Goal: Obtain resource: Download file/media

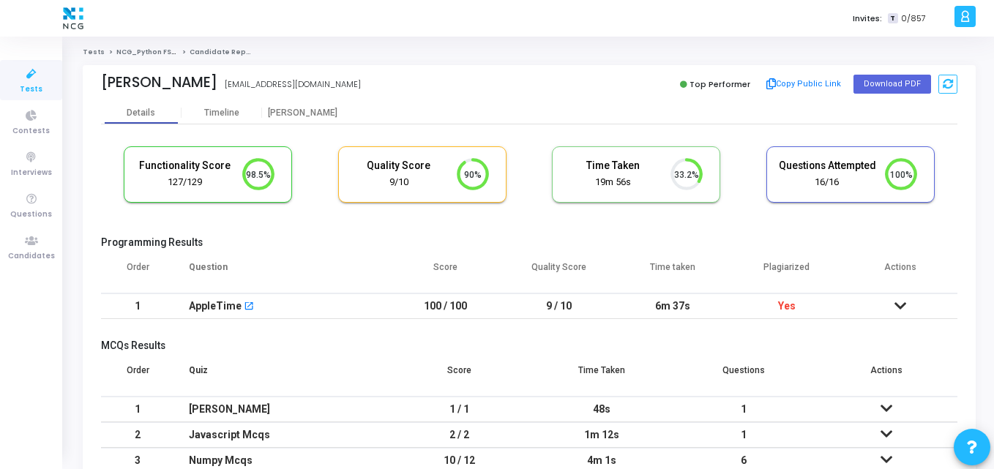
scroll to position [31, 37]
drag, startPoint x: 102, startPoint y: 80, endPoint x: 241, endPoint y: 78, distance: 138.3
click at [241, 78] on div "Sravani Kukkadapu Sravani Kukkadapu nvsravanik@gmail.com" at bounding box center [311, 84] width 421 height 21
copy div "Sravani Kukkadapu"
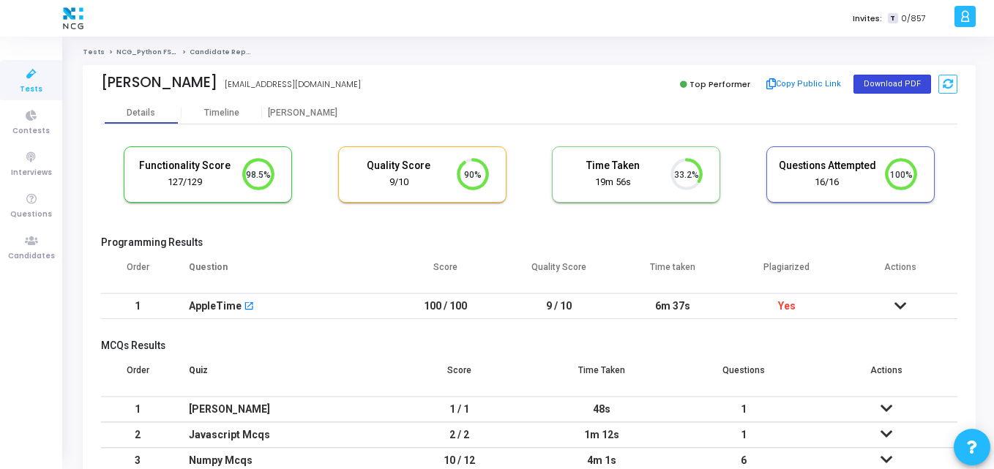
click at [871, 83] on button "Download PDF" at bounding box center [892, 84] width 78 height 19
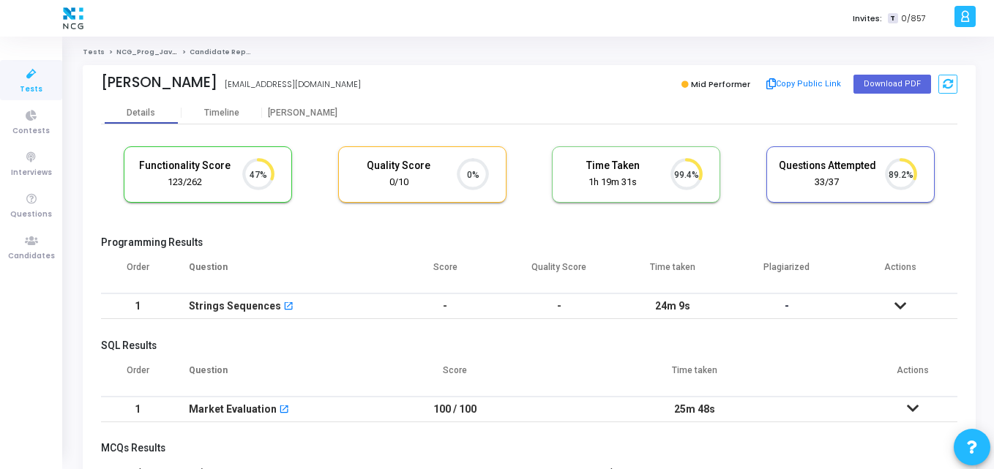
scroll to position [7, 7]
click at [888, 88] on button "Download PDF" at bounding box center [892, 84] width 78 height 19
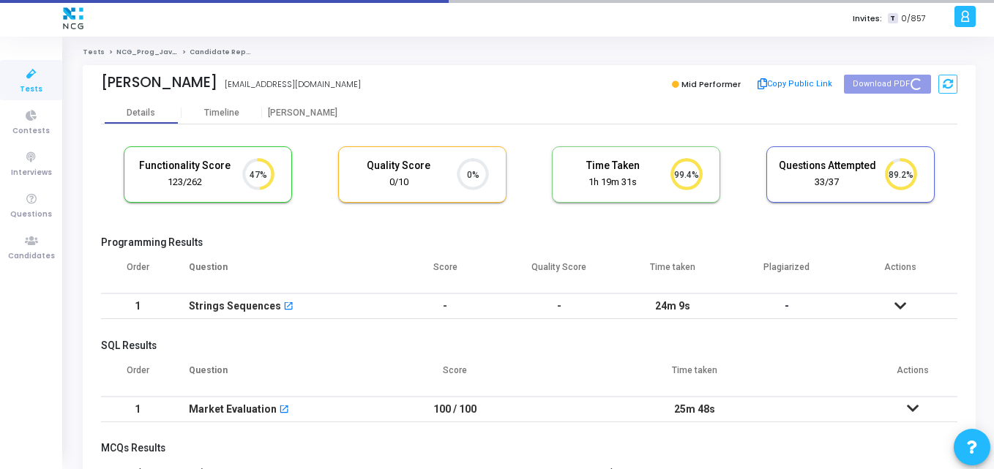
drag, startPoint x: 102, startPoint y: 78, endPoint x: 241, endPoint y: 72, distance: 139.1
click at [241, 72] on div "Sathaya Rajendran sathyaraji1396@gmail.com Mid Performer Copy Public Link Downl…" at bounding box center [529, 83] width 856 height 37
copy div "Sathaya Rajendran"
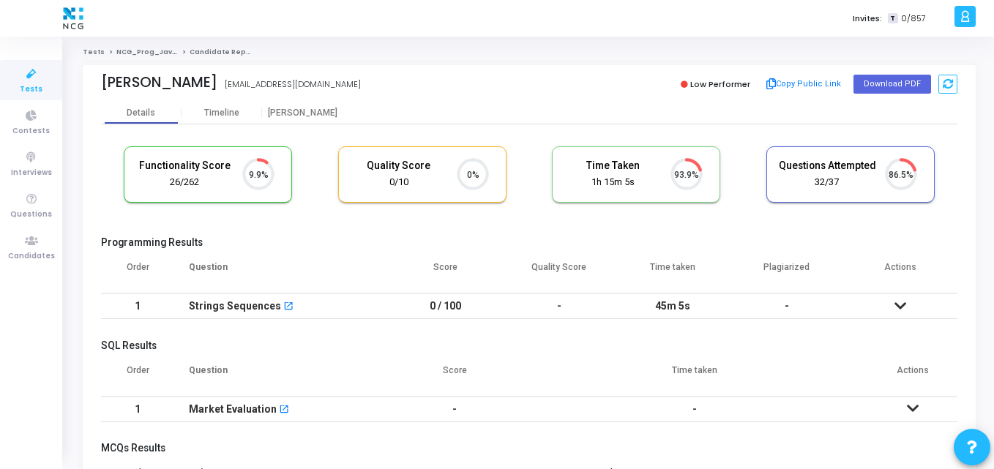
scroll to position [7, 7]
click at [187, 84] on div "Vishal Gupta" at bounding box center [159, 82] width 116 height 17
drag, startPoint x: 190, startPoint y: 83, endPoint x: 89, endPoint y: 89, distance: 101.1
click at [89, 89] on div "Vishal Gupta vishalgupta12620@gmail.com Low Performer Copy Public Link Download…" at bounding box center [529, 83] width 893 height 37
copy div "Vishal Gupta"
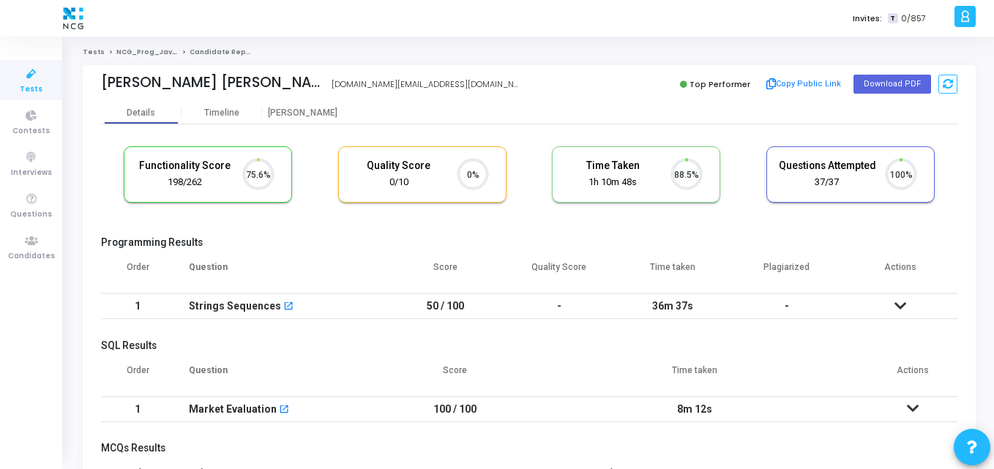
scroll to position [31, 37]
click at [863, 80] on button "Download PDF" at bounding box center [892, 84] width 78 height 19
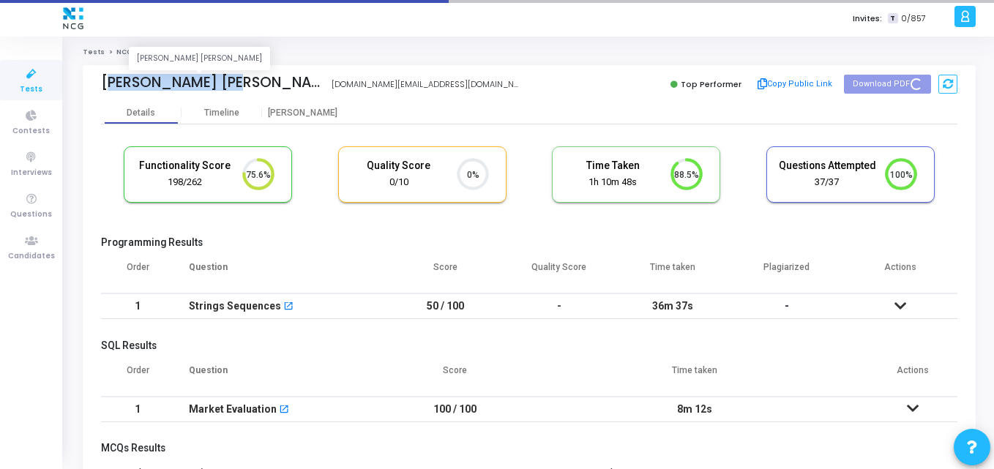
drag, startPoint x: 97, startPoint y: 88, endPoint x: 233, endPoint y: 82, distance: 136.9
click at [233, 82] on div "Abdul Rehman Khan Abdul Rehman Khan khanrehman22.kr@gmail.com Top Performer Cop…" at bounding box center [529, 83] width 893 height 37
copy div "Abdul Rehman Khan"
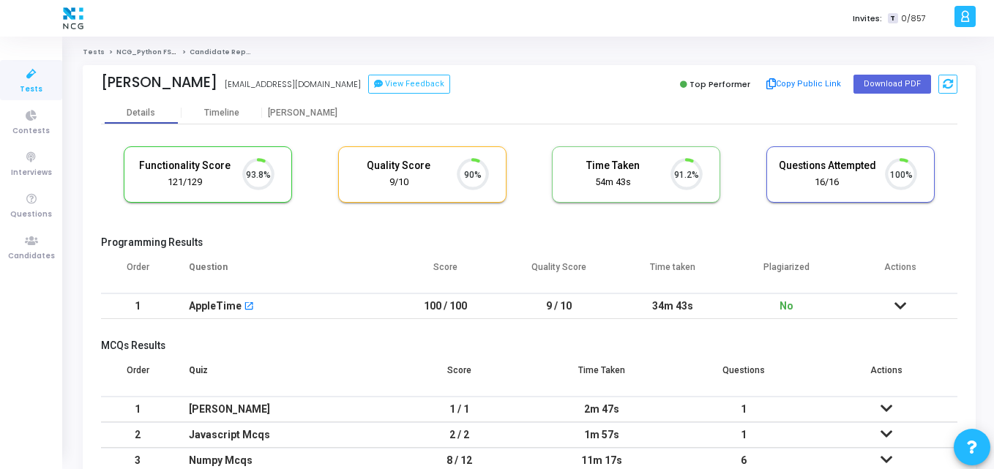
scroll to position [31, 37]
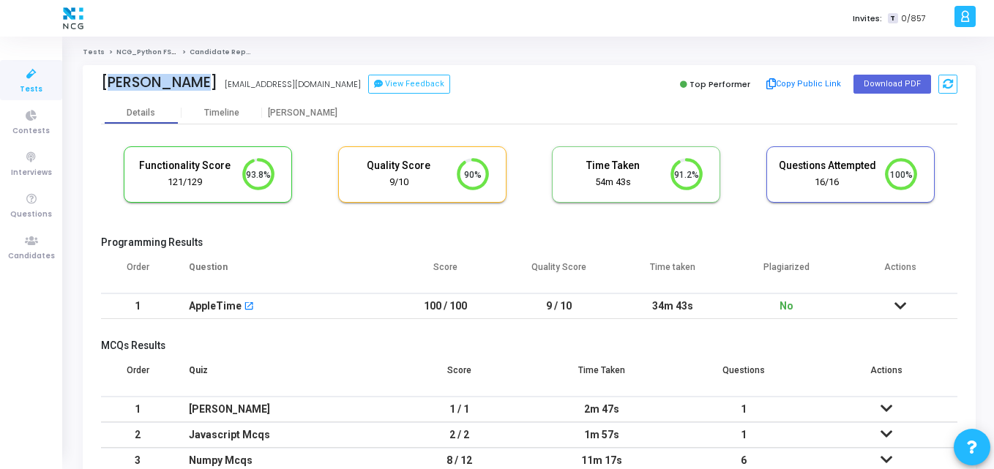
drag, startPoint x: 95, startPoint y: 89, endPoint x: 195, endPoint y: 88, distance: 99.5
click at [195, 88] on div "Rahul Kumar Rahul Kumar rahulnayan101196@gmail.com View Feedback Top Performer …" at bounding box center [529, 83] width 893 height 37
copy div "Rahul Kumar"
click at [870, 87] on button "Download PDF" at bounding box center [892, 84] width 78 height 19
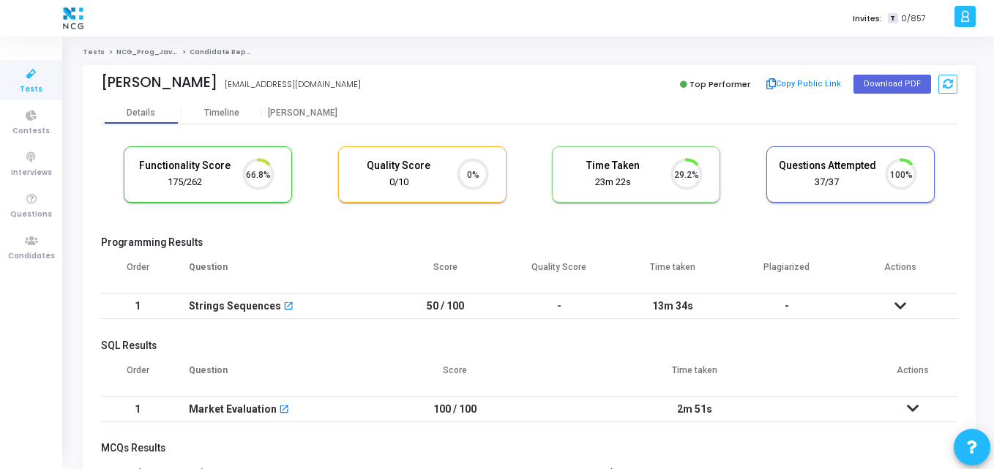
scroll to position [7, 7]
drag, startPoint x: 97, startPoint y: 74, endPoint x: 243, endPoint y: 75, distance: 145.6
click at [243, 75] on div "[PERSON_NAME] [EMAIL_ADDRESS][DOMAIN_NAME] Top Performer Copy Public Link Downl…" at bounding box center [529, 83] width 893 height 37
copy div "[PERSON_NAME]"
click at [882, 87] on button "Download PDF" at bounding box center [892, 84] width 78 height 19
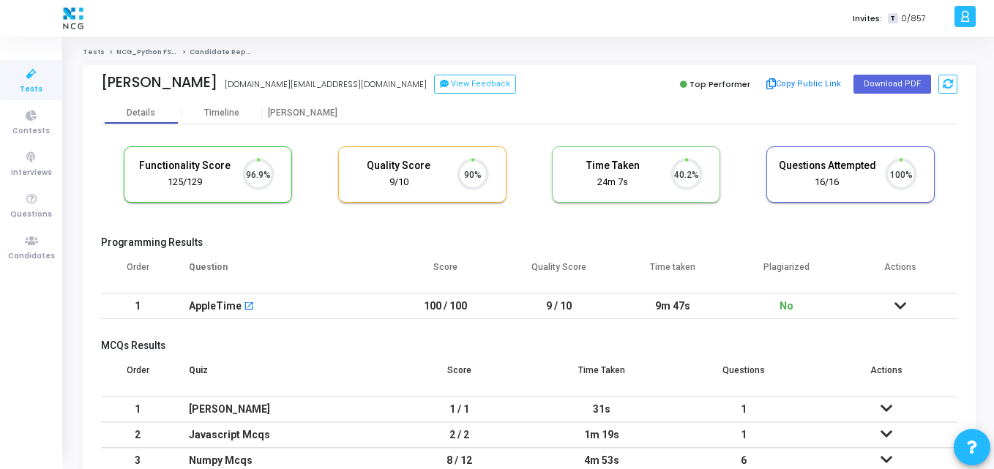
scroll to position [31, 37]
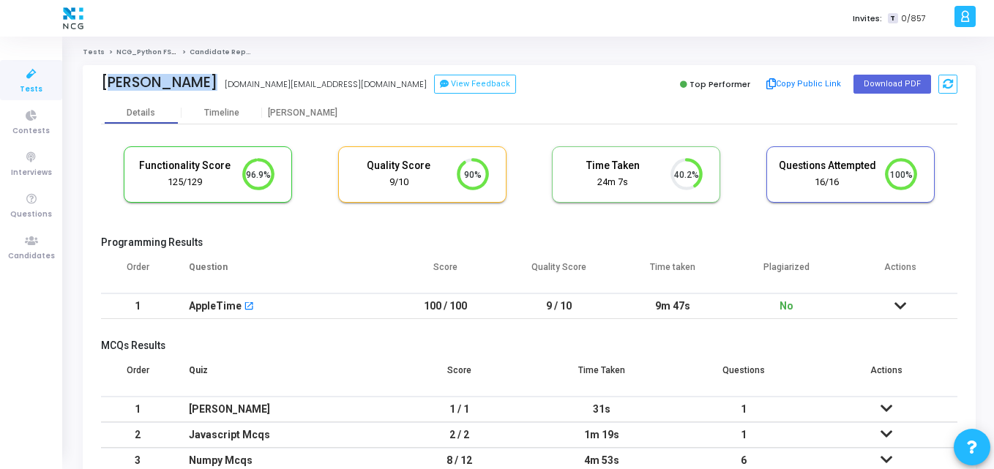
drag, startPoint x: 89, startPoint y: 83, endPoint x: 224, endPoint y: 85, distance: 135.4
click at [224, 85] on div "Satyabrata Ojha satyabrataojha.work@gmail.com View Feedback Top Performer Copy …" at bounding box center [529, 83] width 893 height 37
copy div "Satyabrata Ojha Satyabrata Ojha"
click at [896, 82] on button "Download PDF" at bounding box center [892, 84] width 78 height 19
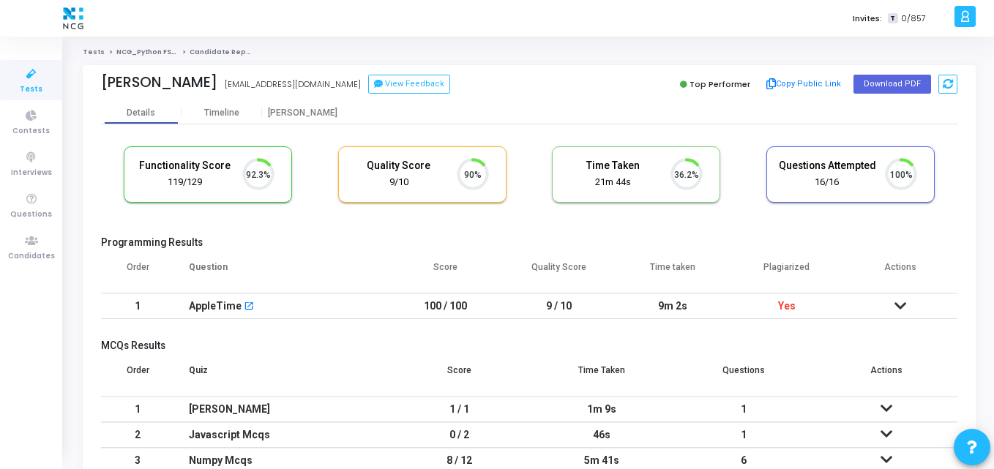
scroll to position [31, 37]
drag, startPoint x: 101, startPoint y: 83, endPoint x: 204, endPoint y: 77, distance: 103.3
click at [204, 77] on div "Karthik Manda" at bounding box center [159, 82] width 116 height 17
copy div "Karthik Manda"
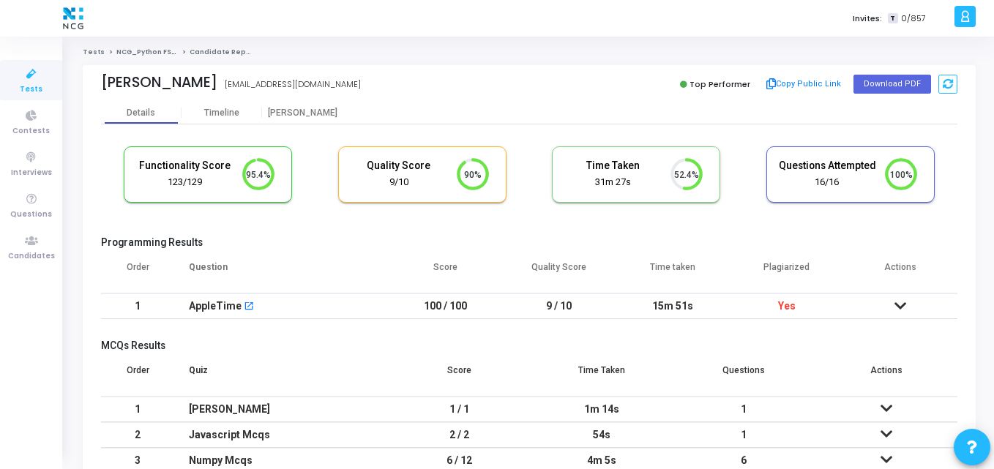
drag, startPoint x: 102, startPoint y: 81, endPoint x: 247, endPoint y: 80, distance: 145.6
click at [247, 80] on div "[PERSON_NAME] Dadagiri [PERSON_NAME] DADAGIRI [EMAIL_ADDRESS][DOMAIN_NAME]" at bounding box center [311, 84] width 421 height 21
copy div "[PERSON_NAME]"
click at [883, 78] on button "Download PDF" at bounding box center [892, 84] width 78 height 19
